Goal: Find specific page/section: Find specific page/section

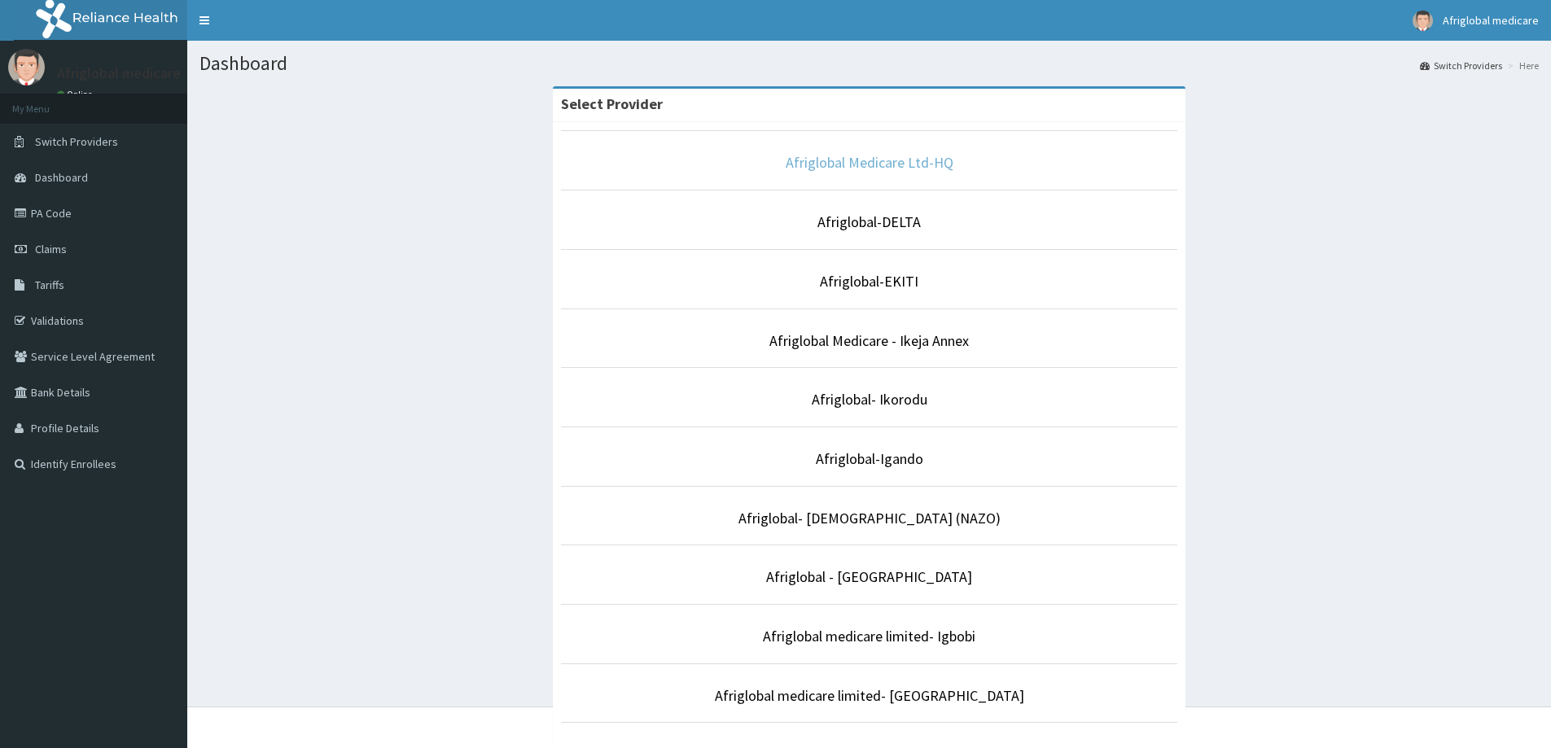
click at [894, 158] on link "Afriglobal Medicare Ltd-HQ" at bounding box center [870, 162] width 168 height 19
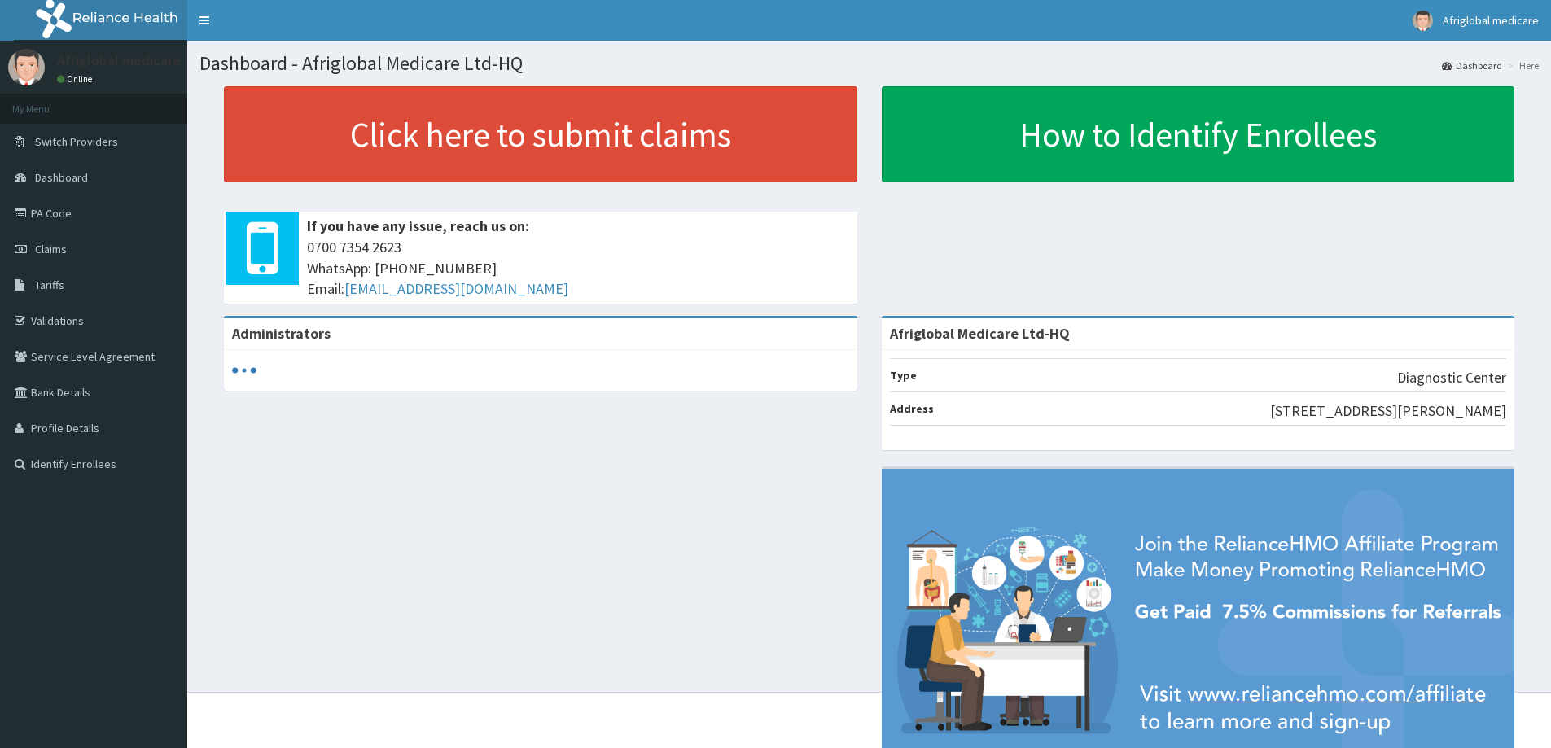
click at [50, 213] on link "PA Code" at bounding box center [93, 213] width 187 height 36
